Goal: Information Seeking & Learning: Learn about a topic

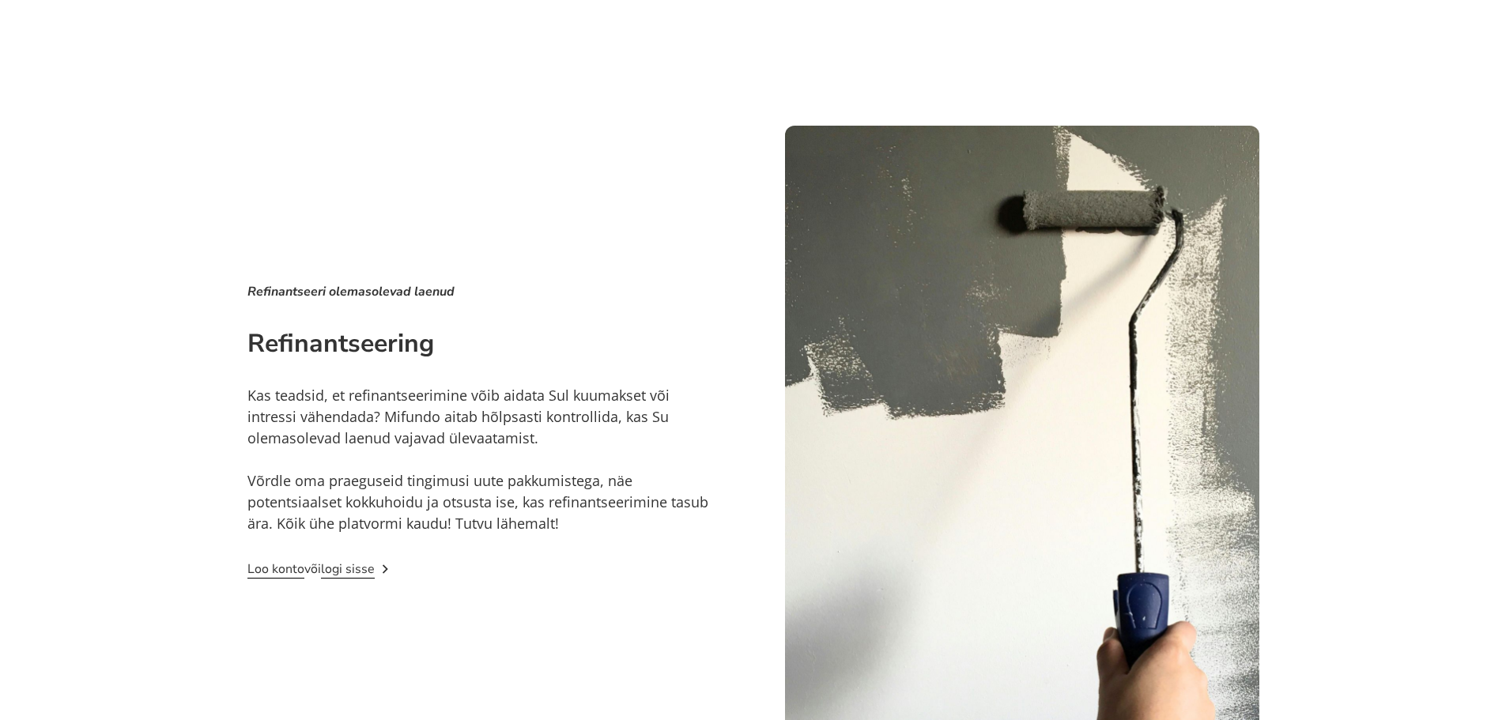
scroll to position [2952, 0]
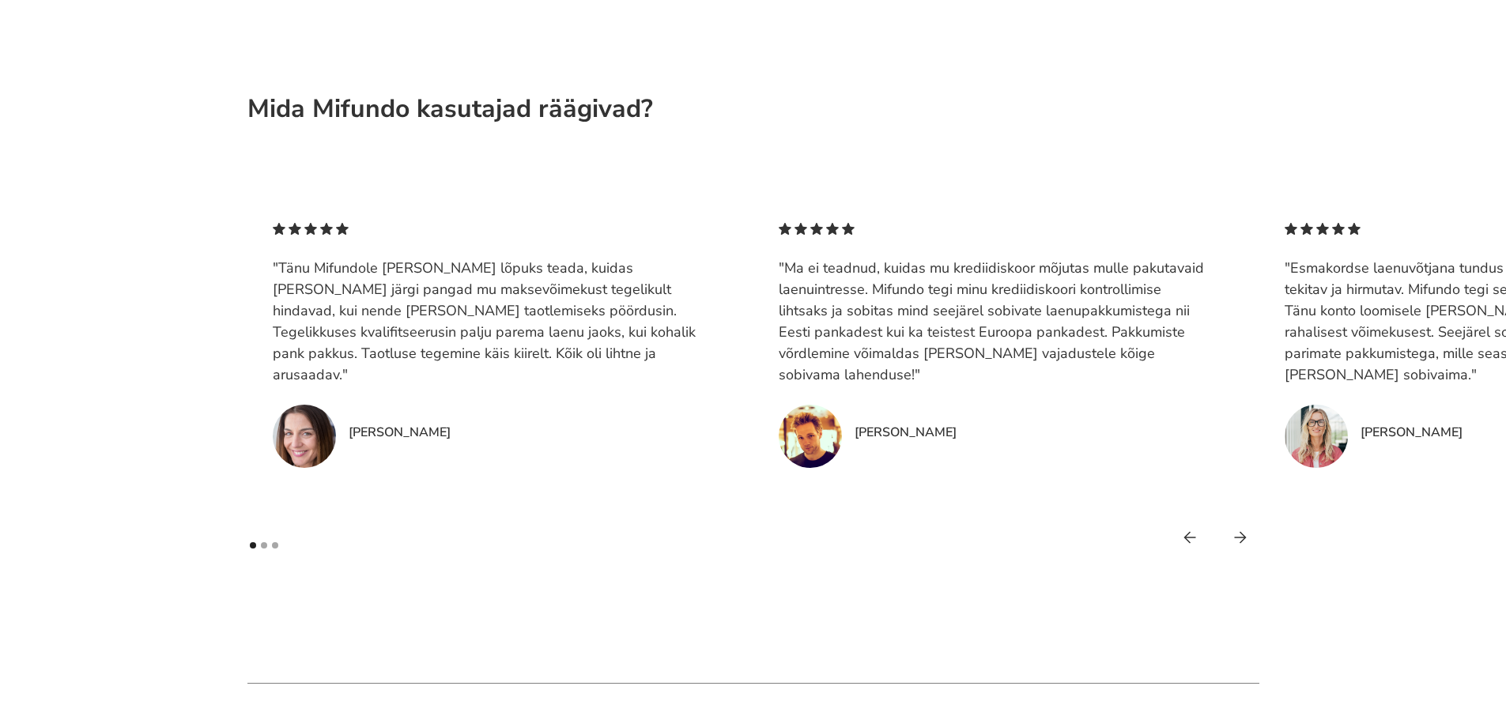
scroll to position [3979, 0]
click at [264, 547] on div "Show slide 2 of 3" at bounding box center [264, 547] width 6 height 6
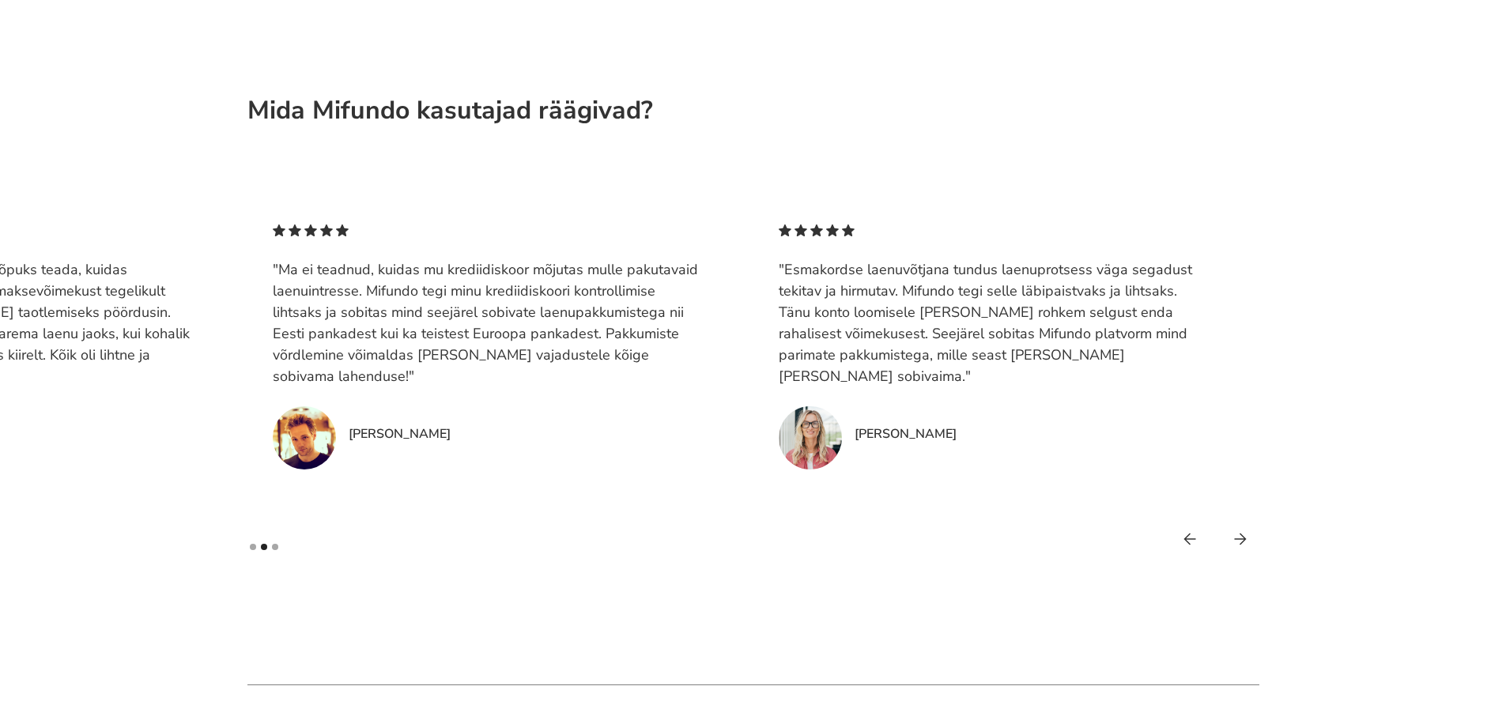
click at [276, 546] on div "Show slide 3 of 3" at bounding box center [275, 547] width 6 height 6
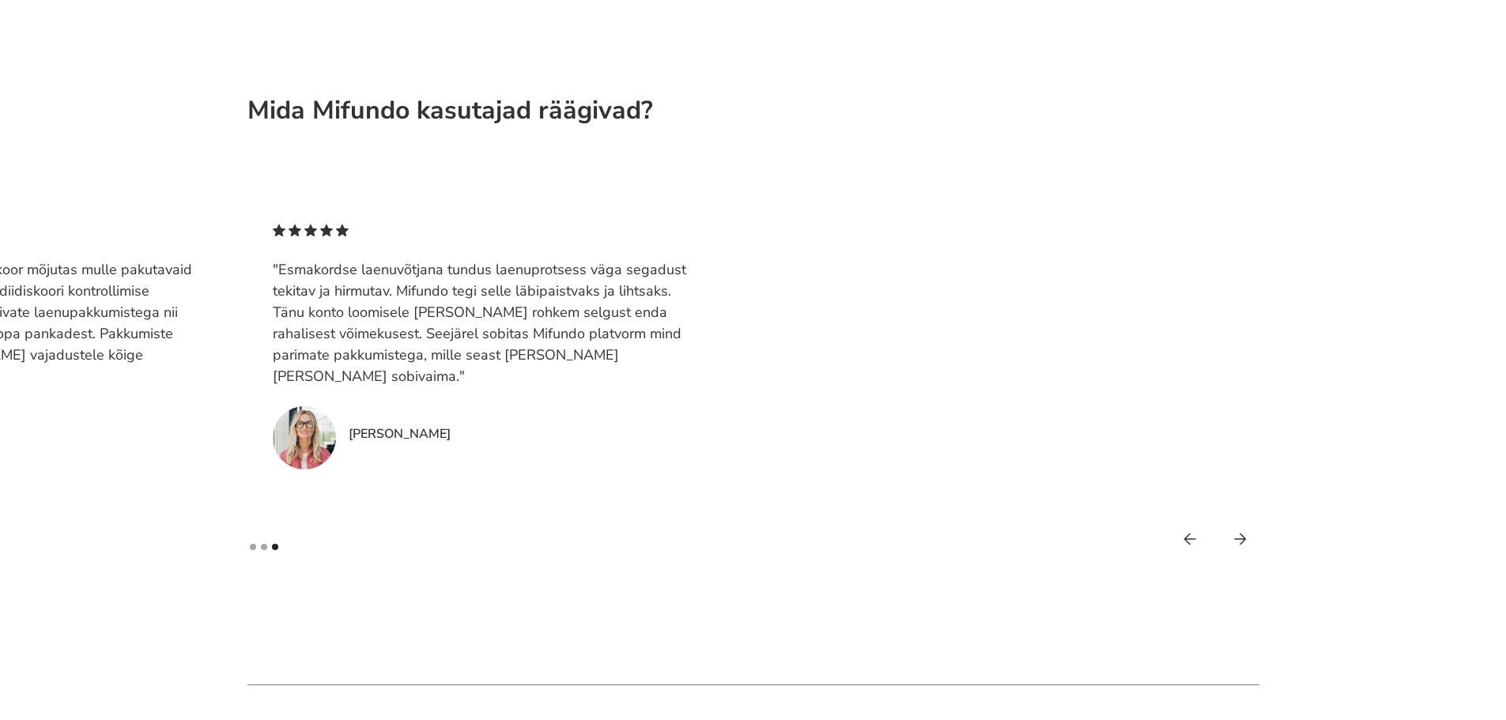
click at [262, 548] on div "Show slide 2 of 3" at bounding box center [264, 547] width 6 height 6
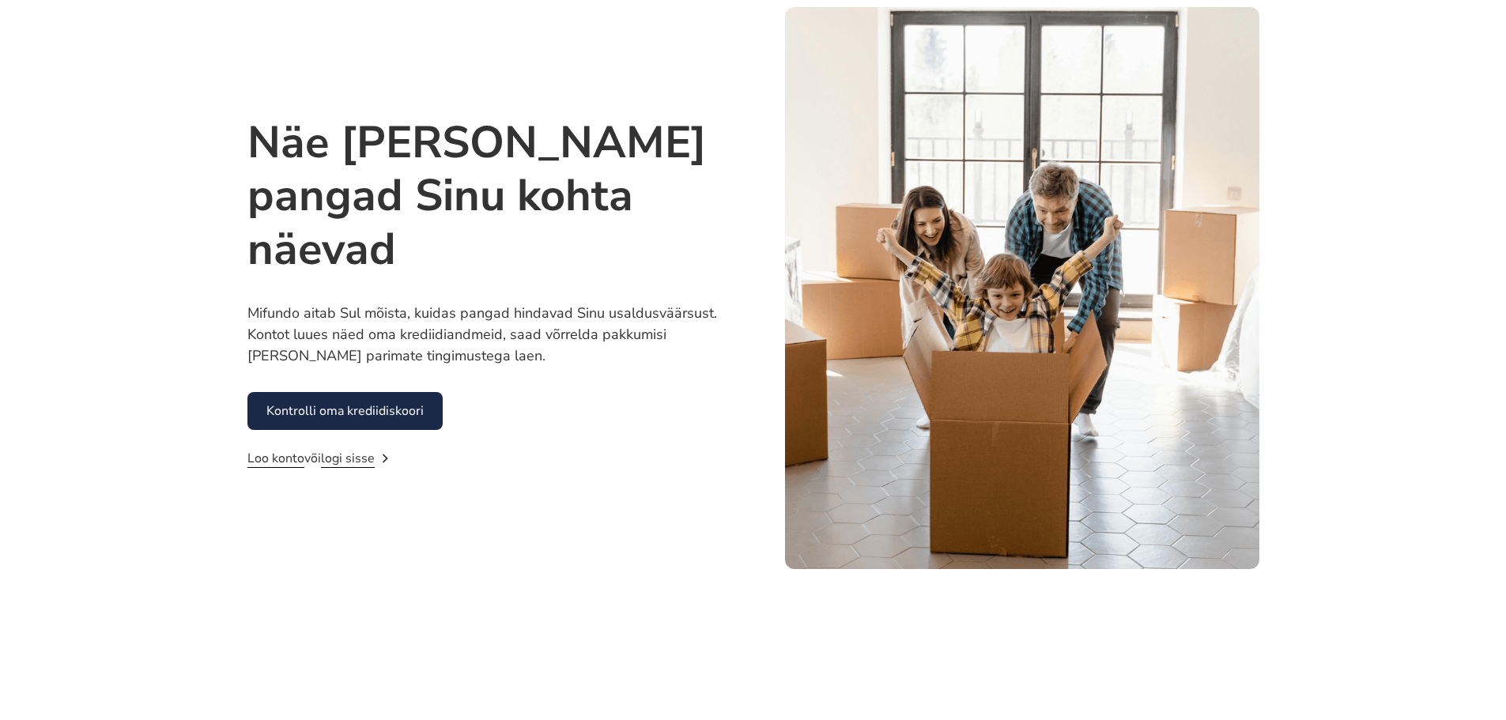
scroll to position [0, 0]
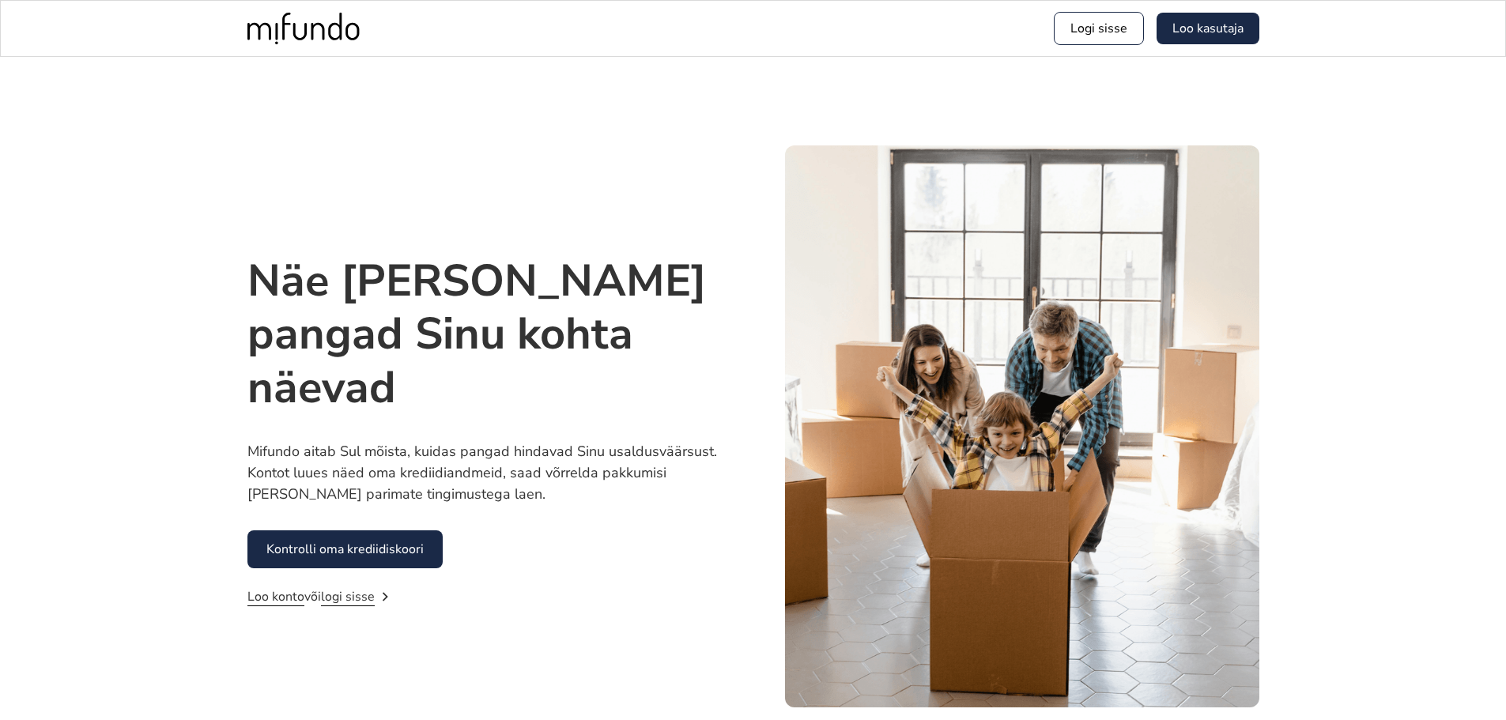
click at [290, 34] on img "home" at bounding box center [303, 29] width 112 height 32
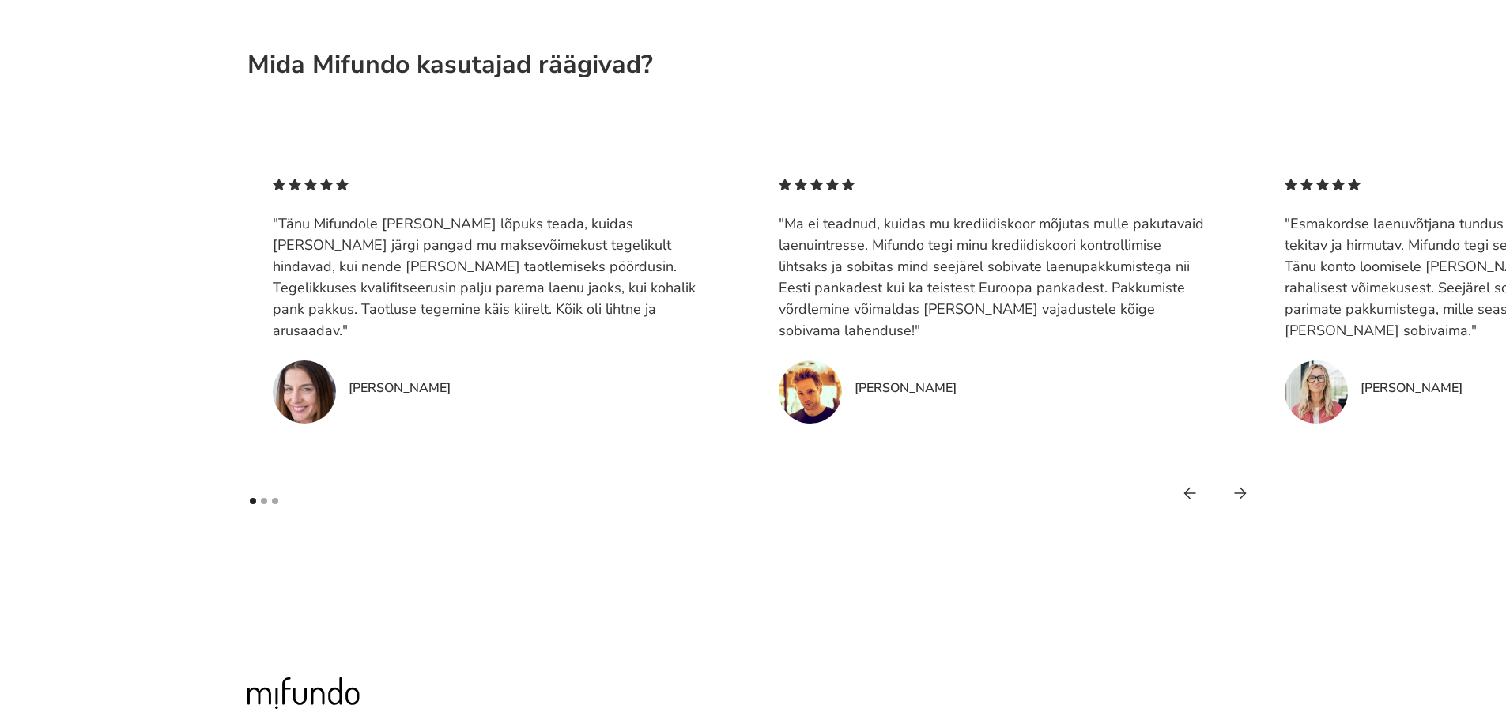
scroll to position [4295, 0]
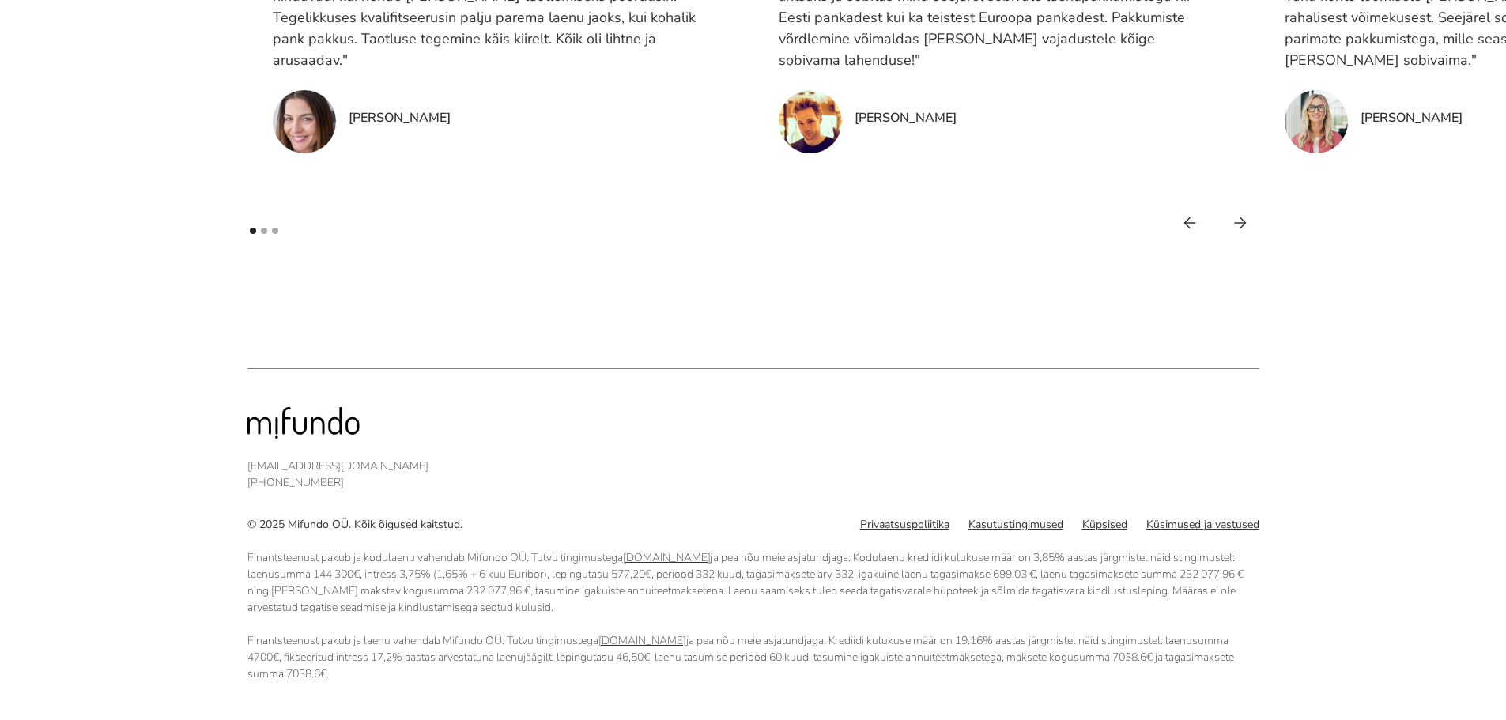
click at [1172, 530] on link "Küsimused ja vastused" at bounding box center [1202, 524] width 113 height 17
